Goal: Navigation & Orientation: Go to known website

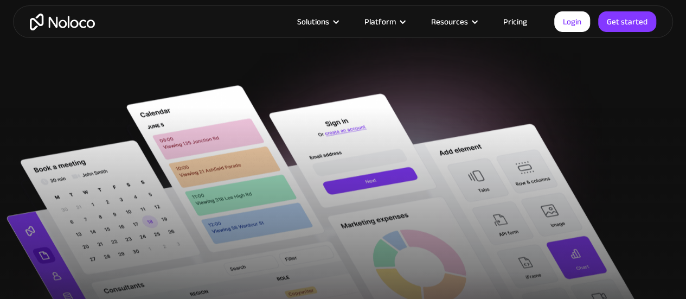
scroll to position [307, 0]
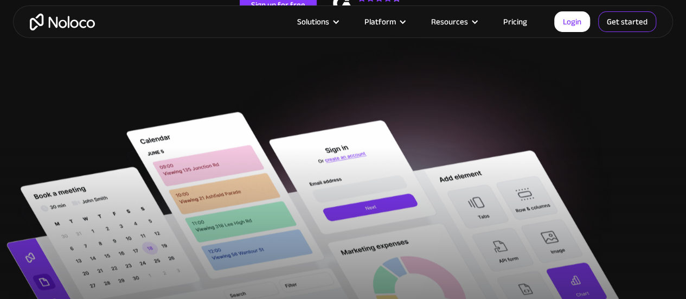
click at [635, 24] on link "Get started" at bounding box center [627, 21] width 58 height 21
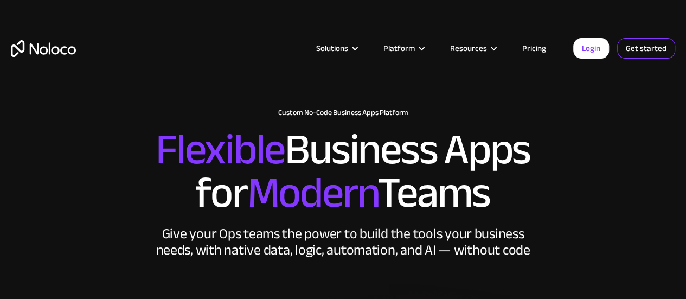
click at [643, 43] on link "Get started" at bounding box center [646, 48] width 58 height 21
